Goal: Ask a question: Seek information or help from site administrators or community

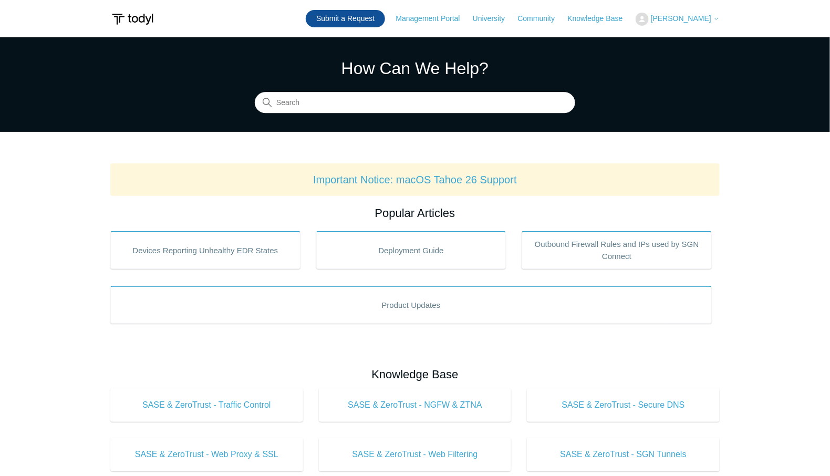
click at [370, 18] on link "Submit a Request" at bounding box center [345, 18] width 79 height 17
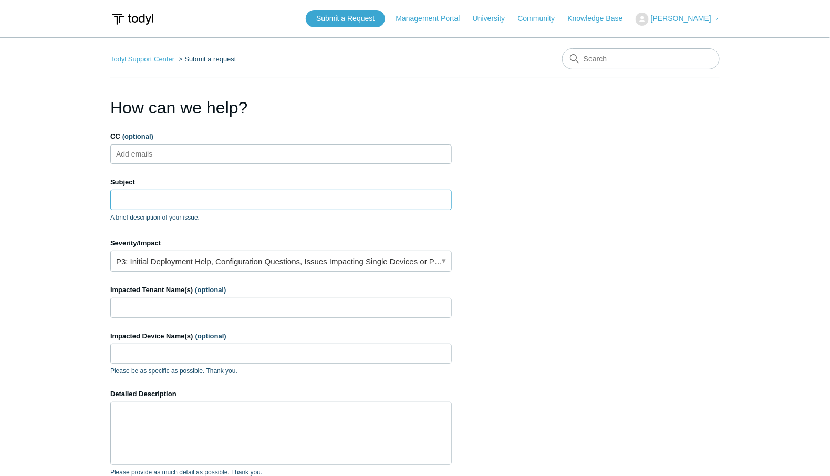
click at [215, 196] on input "Subject" at bounding box center [280, 200] width 341 height 20
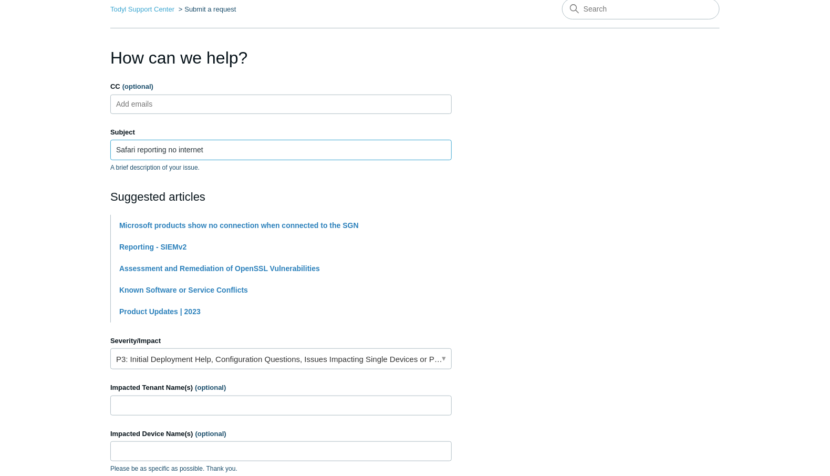
scroll to position [50, 0]
type input "Safari reporting no internet"
click at [286, 224] on link "Microsoft products show no connection when connected to the SGN" at bounding box center [238, 225] width 239 height 8
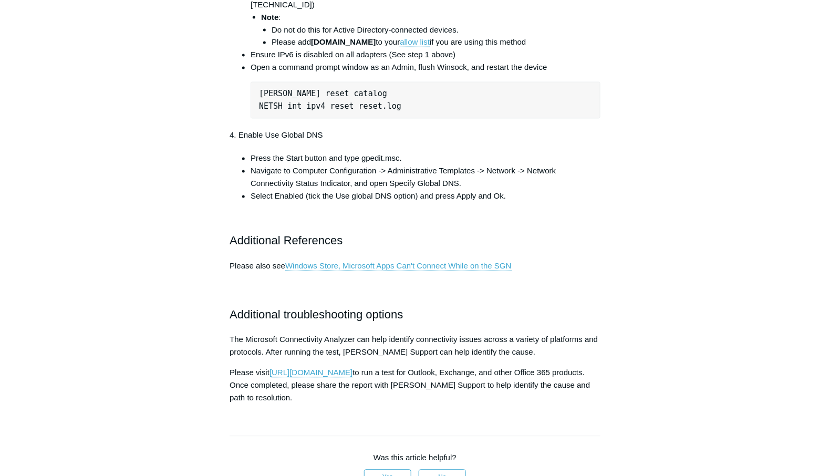
scroll to position [682, 0]
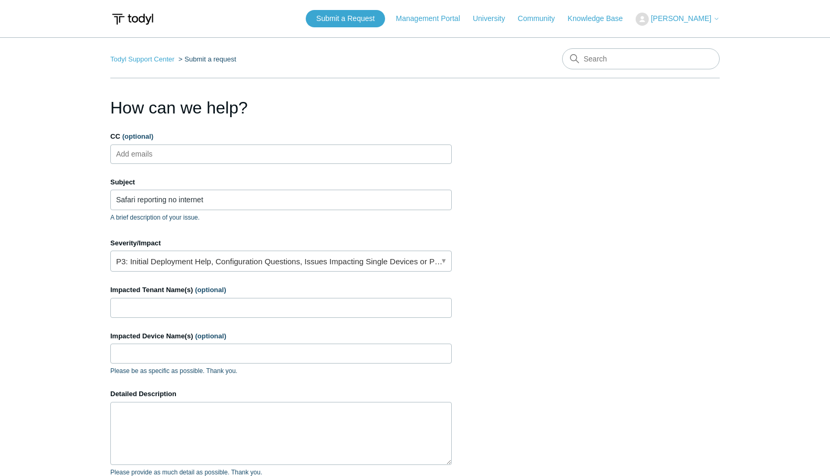
scroll to position [50, 0]
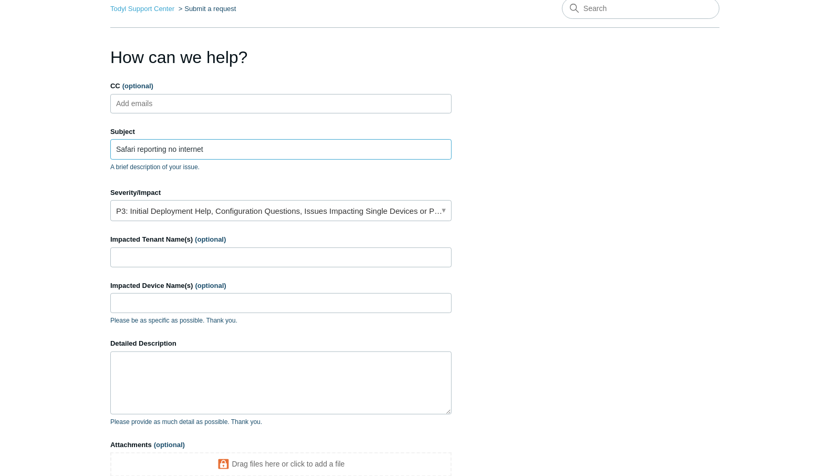
click at [139, 148] on input "Safari reporting no internet" at bounding box center [280, 149] width 341 height 20
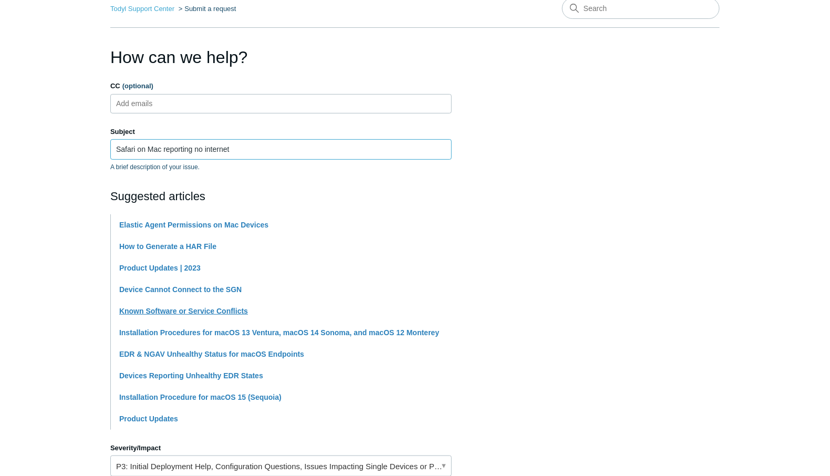
type input "Safari on Mac reporting no internet"
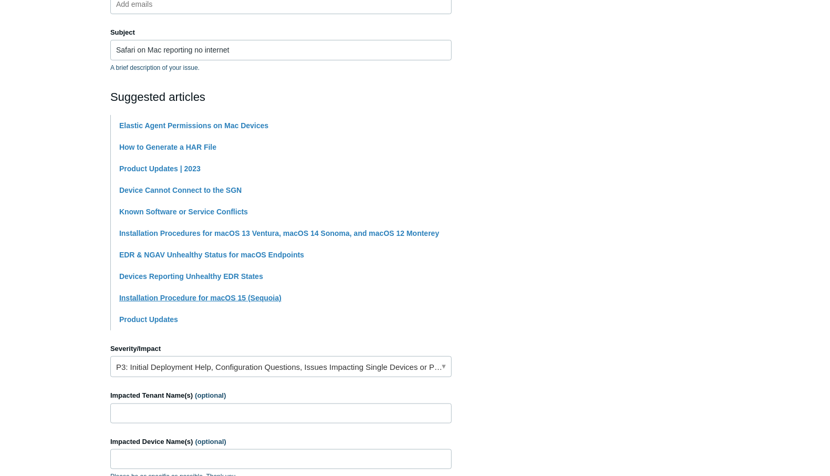
scroll to position [150, 0]
click at [177, 415] on input "Impacted Tenant Name(s) (optional)" at bounding box center [280, 413] width 341 height 20
type input "Law office of [PERSON_NAME]"
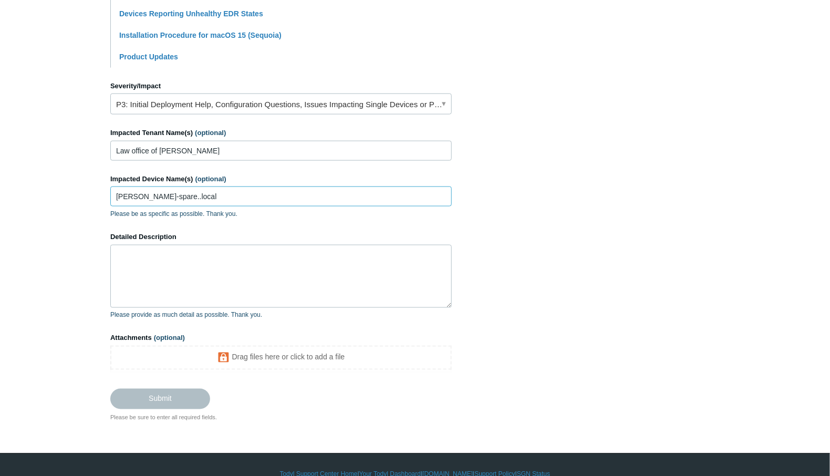
scroll to position [412, 0]
type input "salek-spare..local"
click at [225, 278] on textarea "Detailed Description" at bounding box center [280, 276] width 341 height 63
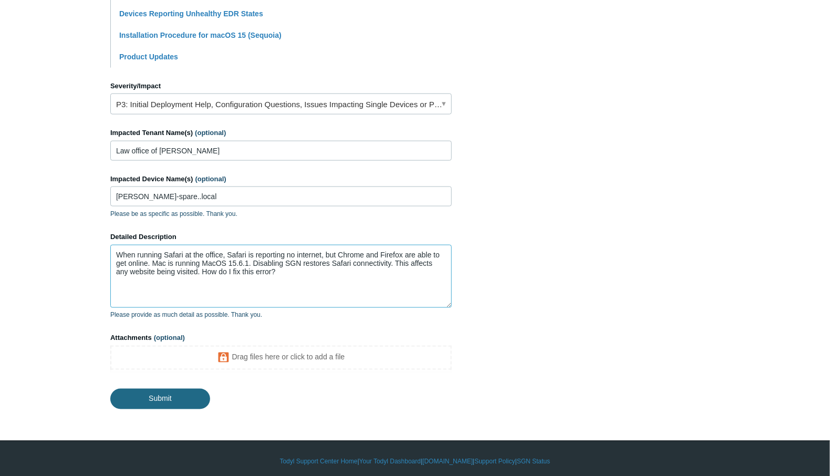
type textarea "When running Safari at the office, Safari is reporting no internet, but Chrome …"
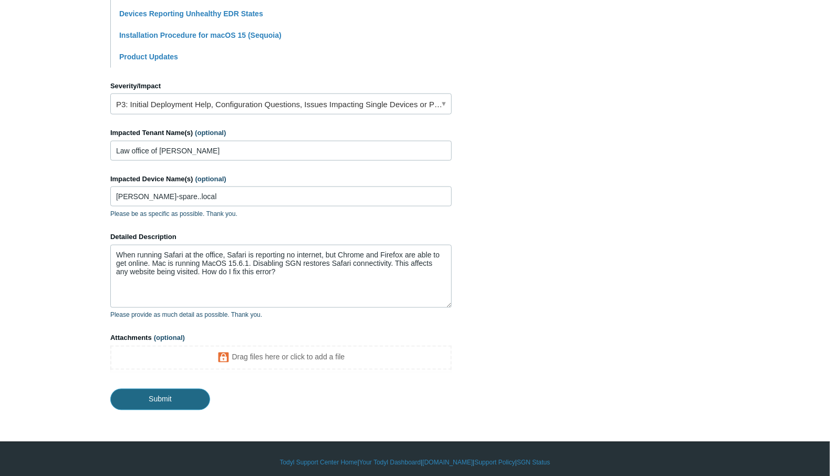
click at [142, 400] on input "Submit" at bounding box center [160, 399] width 100 height 21
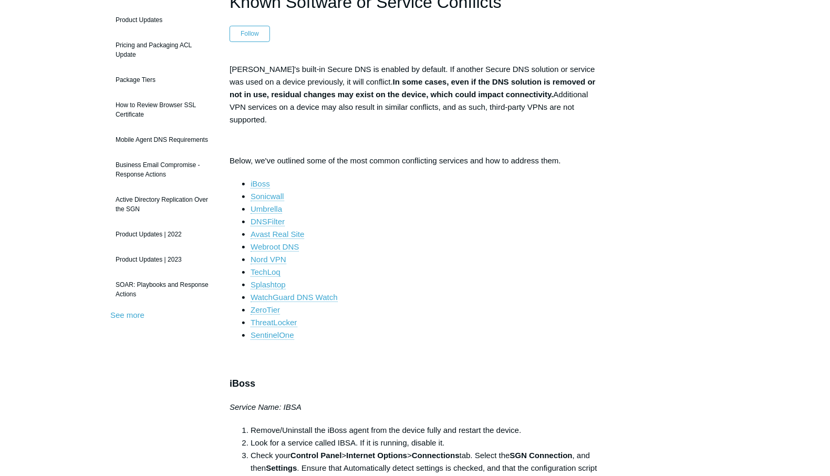
scroll to position [105, 0]
click at [280, 280] on link "Splashtop" at bounding box center [267, 284] width 35 height 9
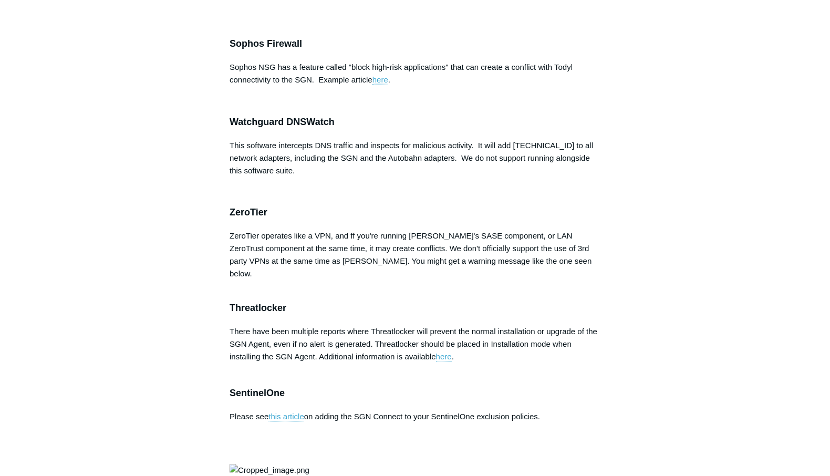
drag, startPoint x: 460, startPoint y: 161, endPoint x: 508, endPoint y: 163, distance: 47.8
copy li "splashtop.com"
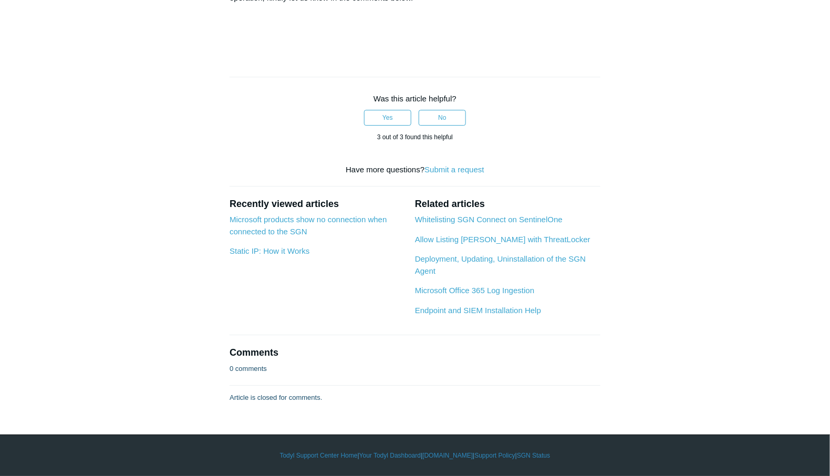
scroll to position [2720, 0]
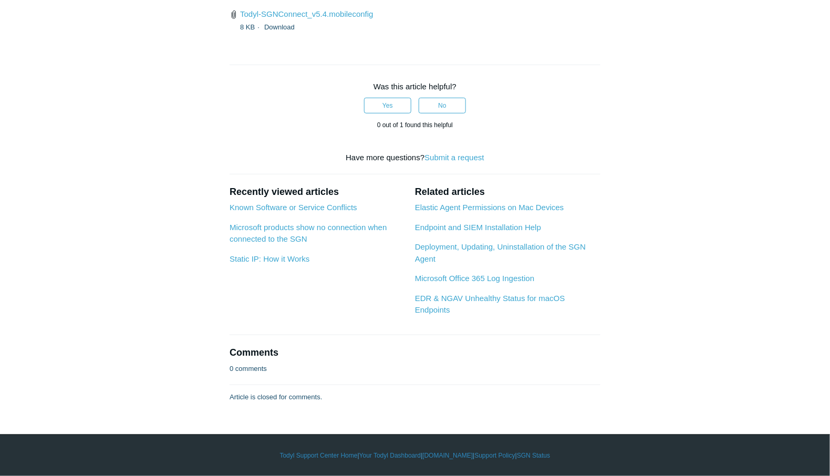
scroll to position [3567, 0]
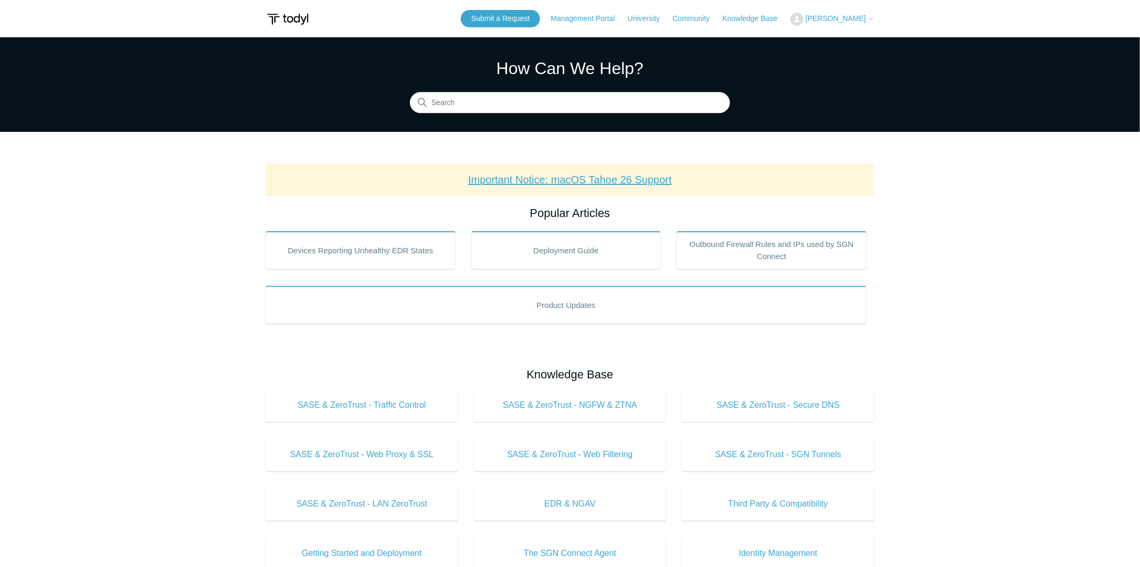
click at [650, 183] on link "Important Notice: macOS Tahoe 26 Support" at bounding box center [570, 180] width 204 height 12
click at [833, 20] on span "[PERSON_NAME]" at bounding box center [836, 18] width 60 height 8
click at [843, 37] on link "My Support Requests" at bounding box center [842, 41] width 102 height 18
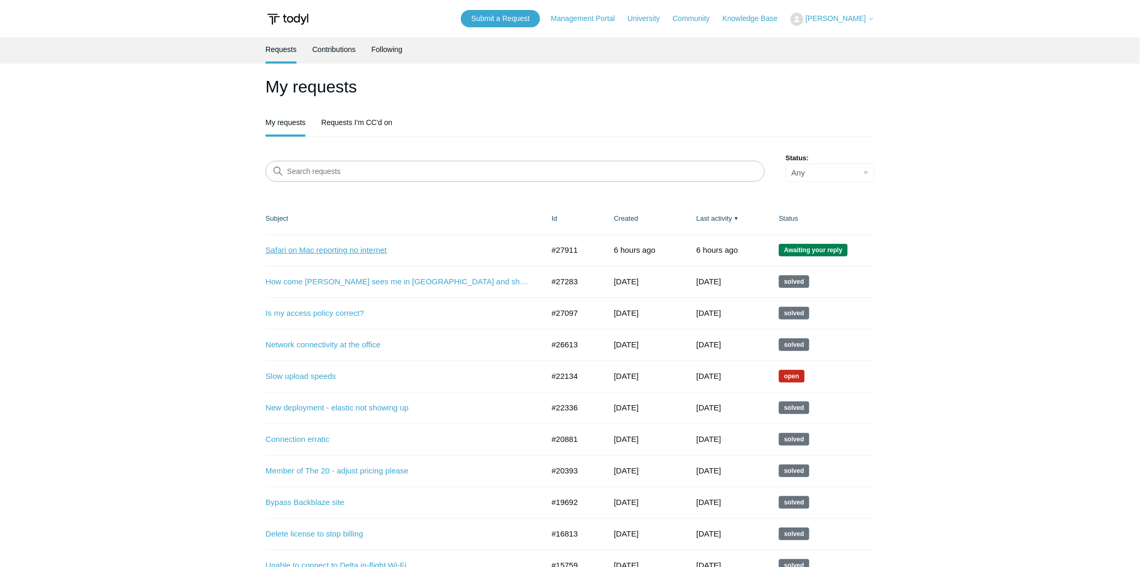
click at [358, 253] on link "Safari on Mac reporting no internet" at bounding box center [397, 250] width 263 height 12
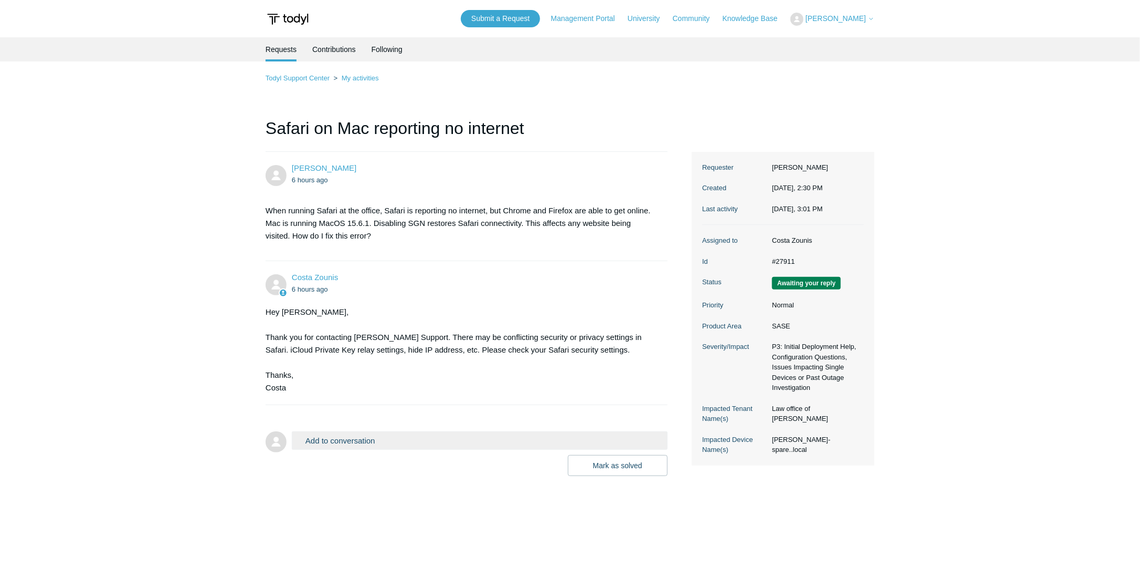
click at [355, 442] on button "Add to conversation" at bounding box center [480, 440] width 376 height 18
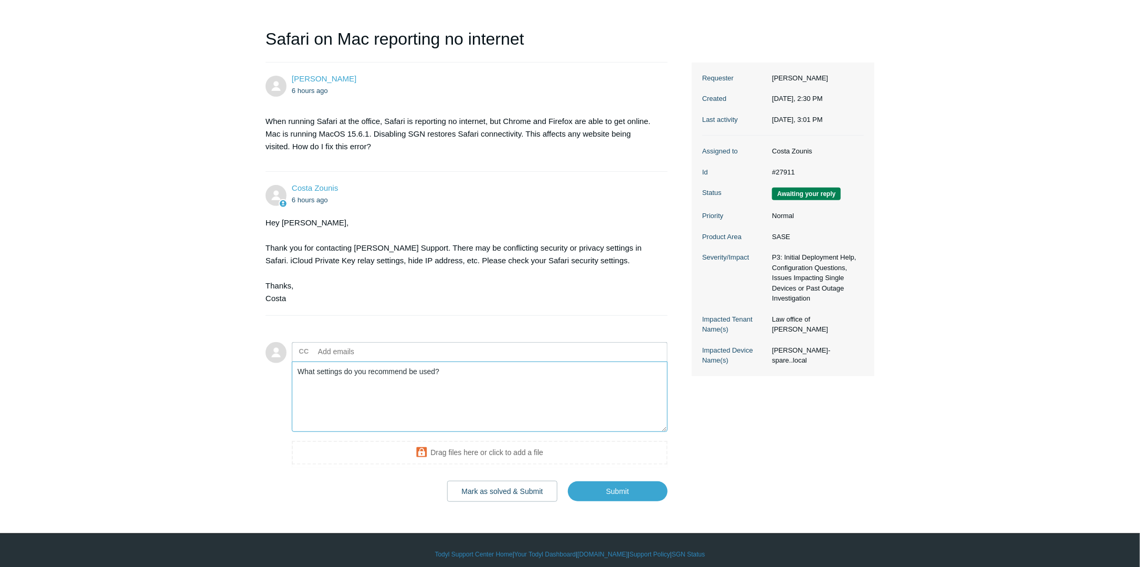
scroll to position [95, 0]
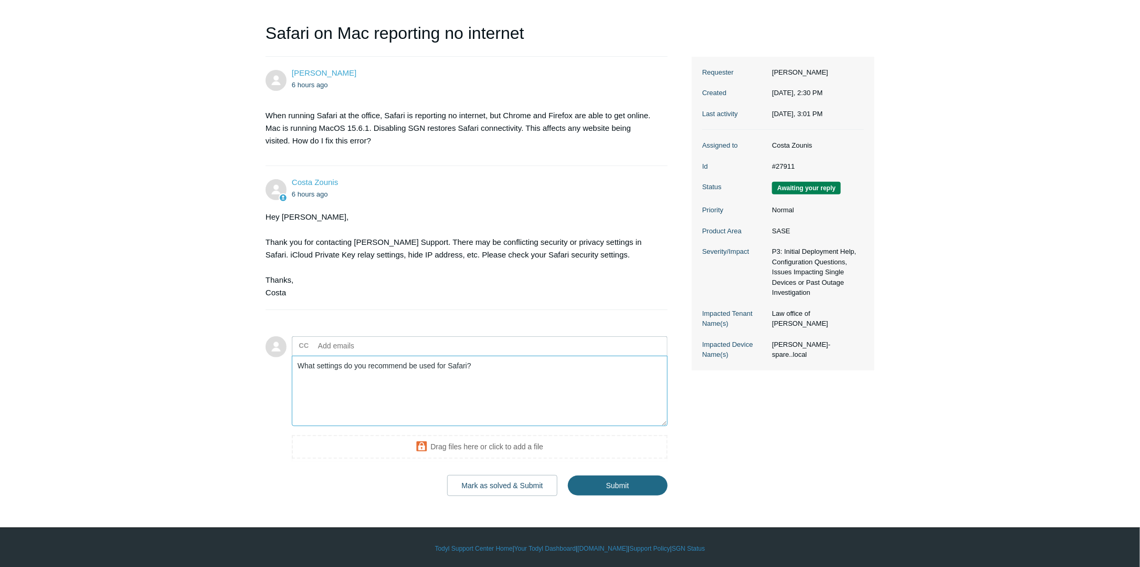
type textarea "What settings do you recommend be used for Safari?"
click at [619, 484] on input "Submit" at bounding box center [618, 485] width 100 height 21
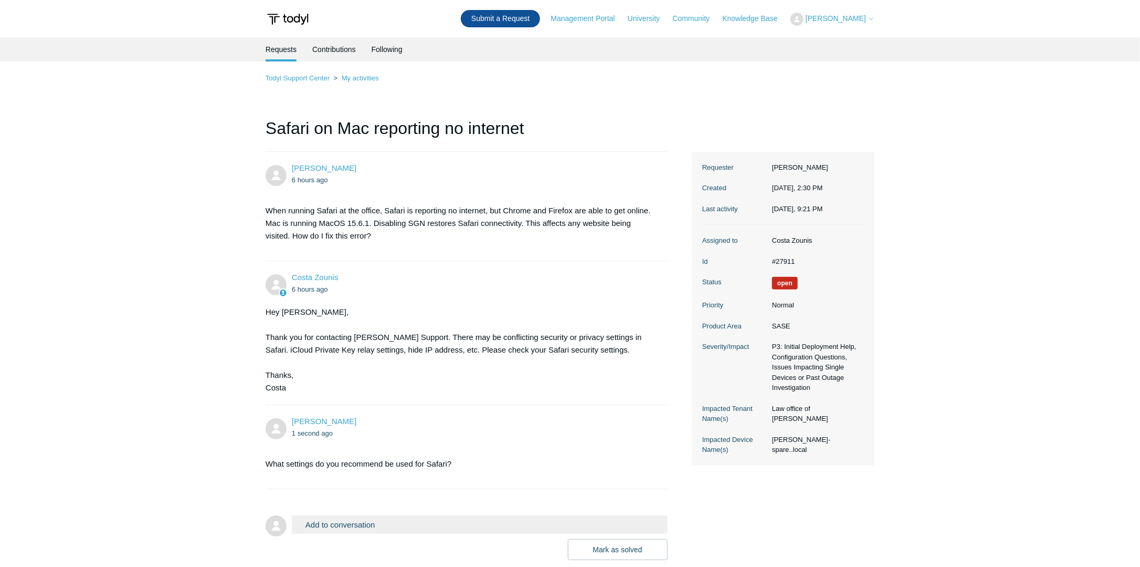
click at [528, 20] on link "Submit a Request" at bounding box center [500, 18] width 79 height 17
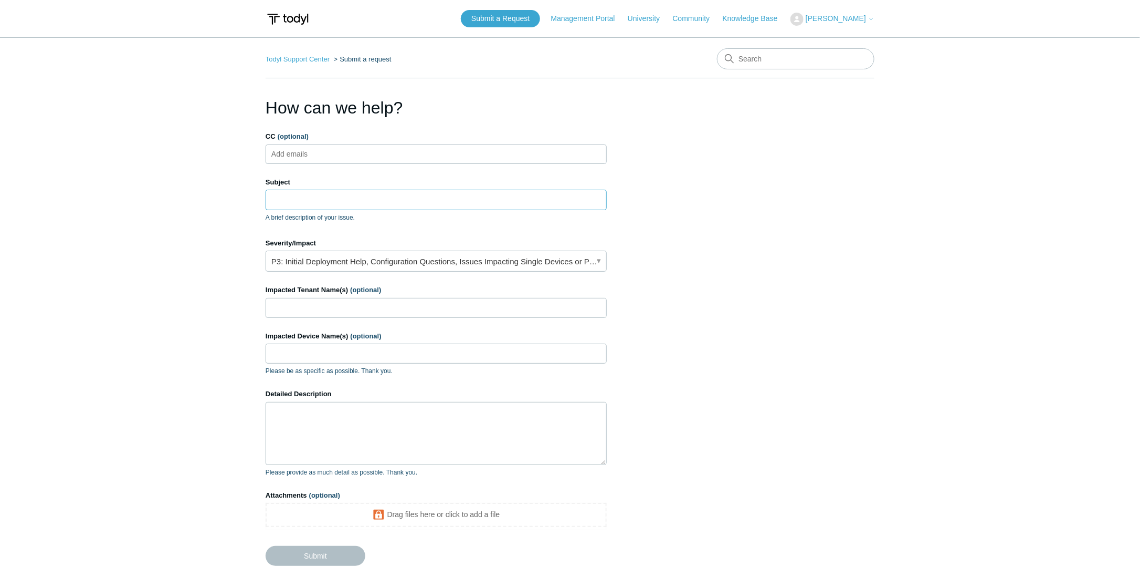
click at [366, 202] on input "Subject" at bounding box center [436, 200] width 341 height 20
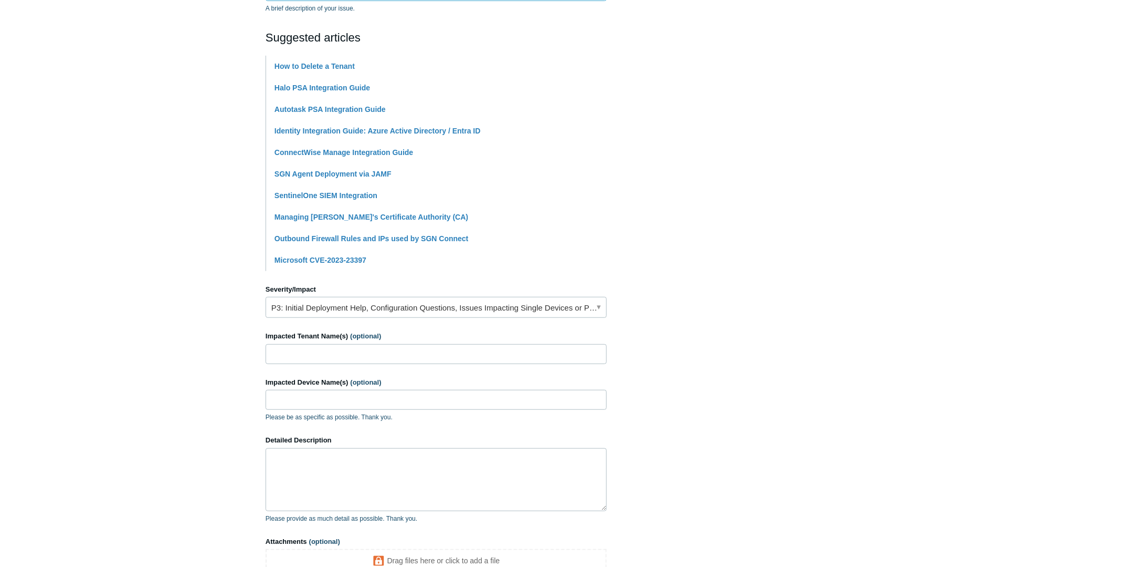
scroll to position [210, 0]
type input "Was [PERSON_NAME] down?"
click at [378, 351] on input "Impacted Tenant Name(s) (optional)" at bounding box center [436, 353] width 341 height 20
type input "un1teee - internal"
click at [383, 399] on input "Impacted Device Name(s) (optional)" at bounding box center [436, 399] width 341 height 20
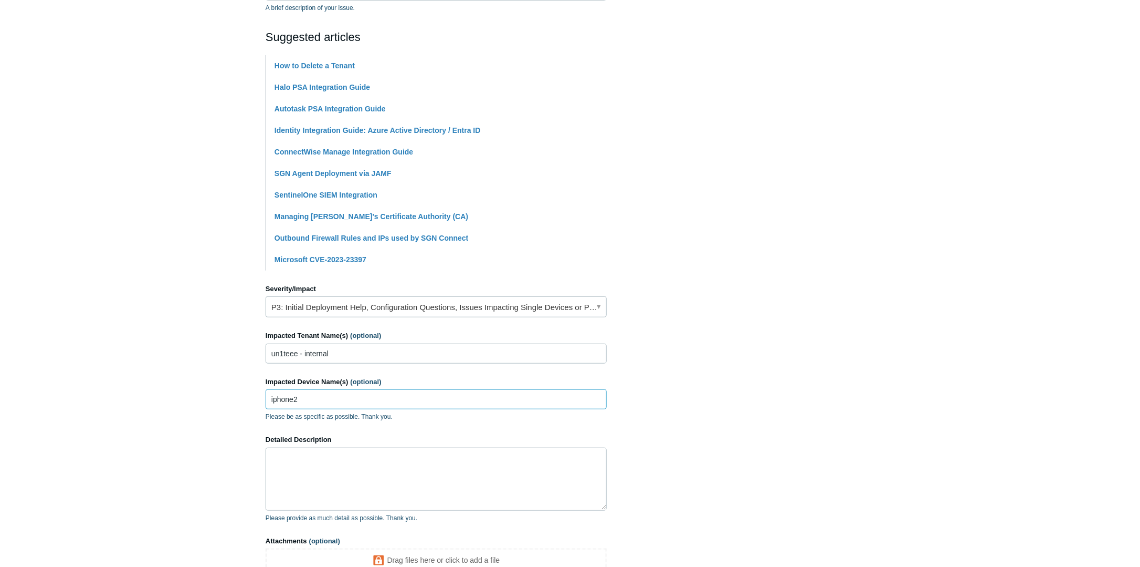
type input "iphone2"
click at [366, 464] on textarea "Detailed Description" at bounding box center [436, 478] width 341 height 63
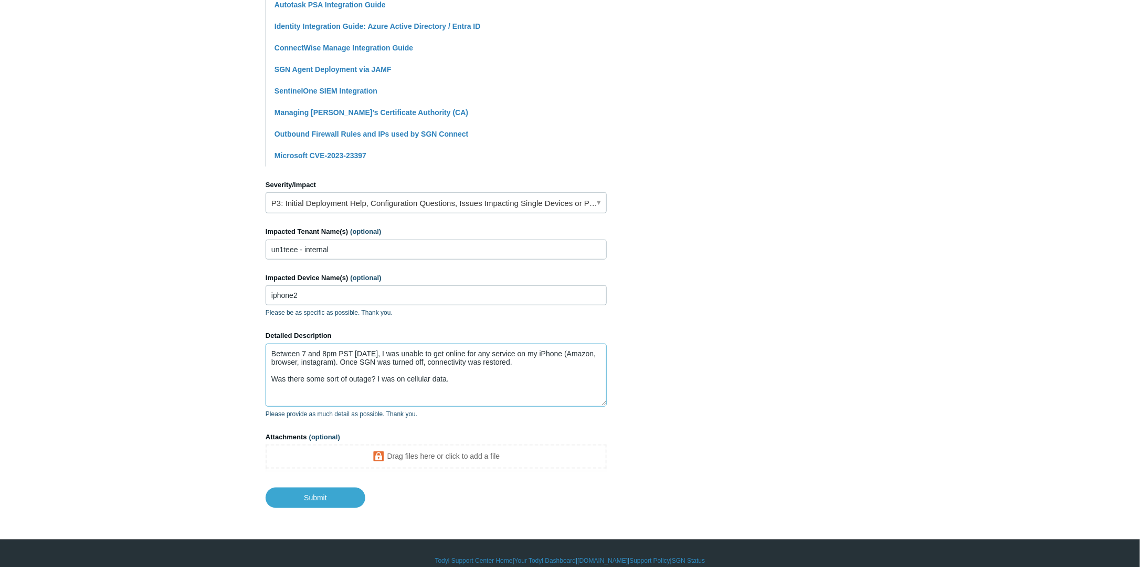
scroll to position [314, 0]
type textarea "Between 7 and 8pm PST today, I was unable to get online for any service on my i…"
click at [328, 492] on input "Submit" at bounding box center [316, 497] width 100 height 21
